Goal: Task Accomplishment & Management: Use online tool/utility

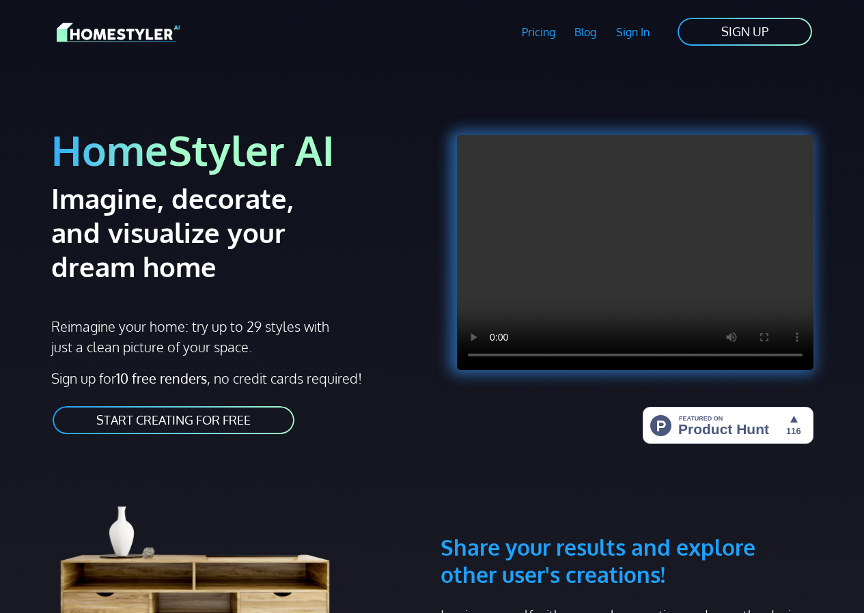
click at [166, 421] on link "START CREATING FOR FREE" at bounding box center [173, 420] width 245 height 31
click at [246, 417] on link "START CREATING FOR FREE" at bounding box center [173, 420] width 245 height 31
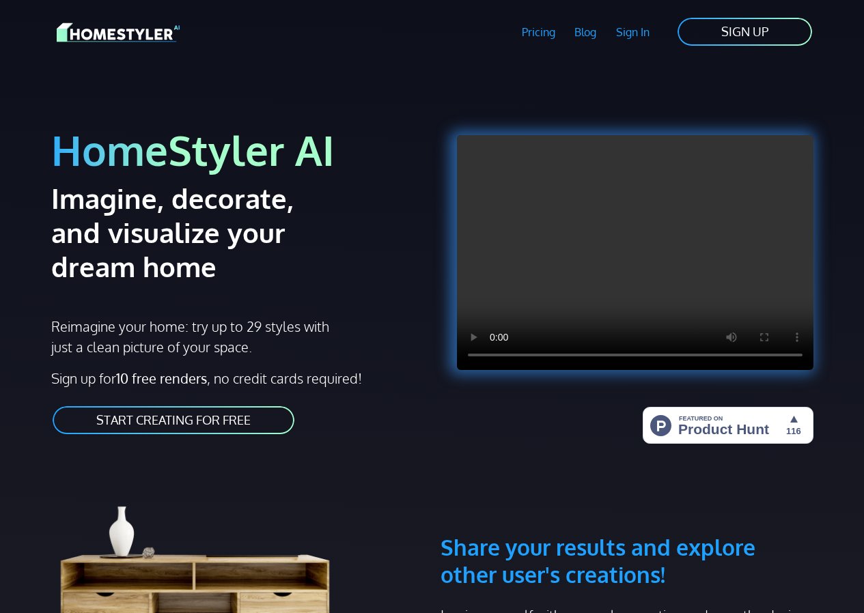
click at [247, 417] on link "START CREATING FOR FREE" at bounding box center [173, 420] width 245 height 31
click at [251, 415] on link "START CREATING FOR FREE" at bounding box center [173, 420] width 245 height 31
click at [255, 414] on link "START CREATING FOR FREE" at bounding box center [173, 420] width 245 height 31
click at [255, 417] on link "START CREATING FOR FREE" at bounding box center [173, 420] width 245 height 31
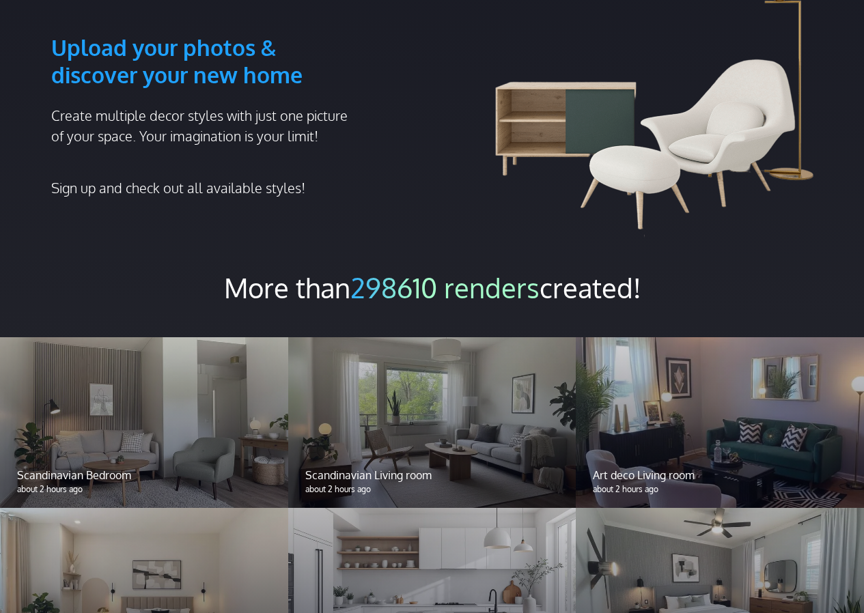
scroll to position [840, 0]
